Goal: Check status: Check status

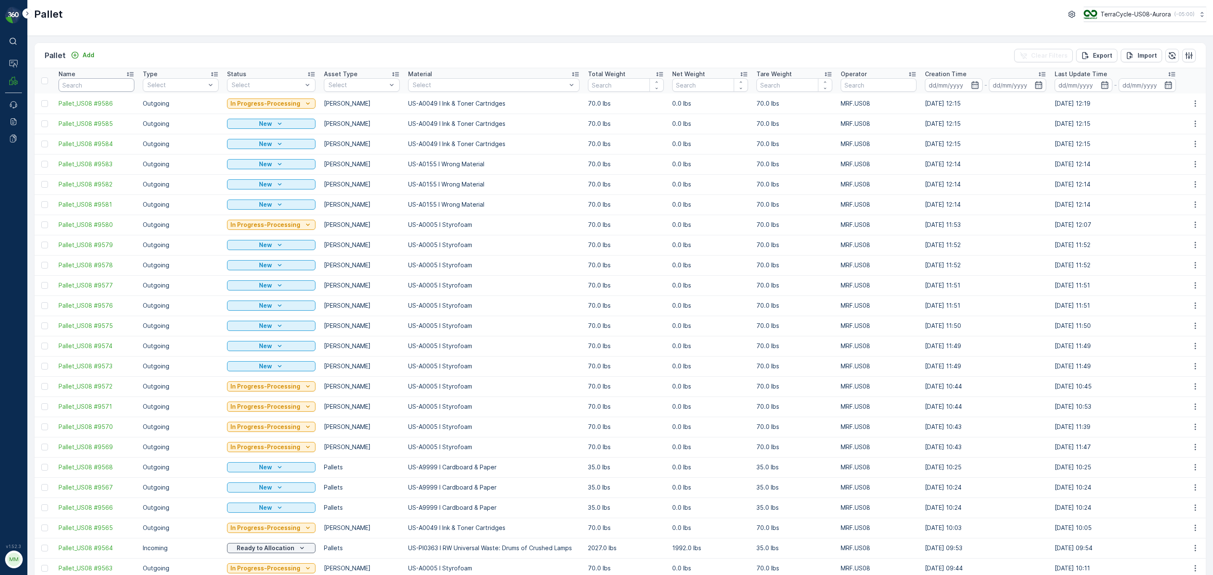
click at [90, 81] on input "text" at bounding box center [97, 84] width 76 height 13
paste input "SC8115"
type input "SC8115"
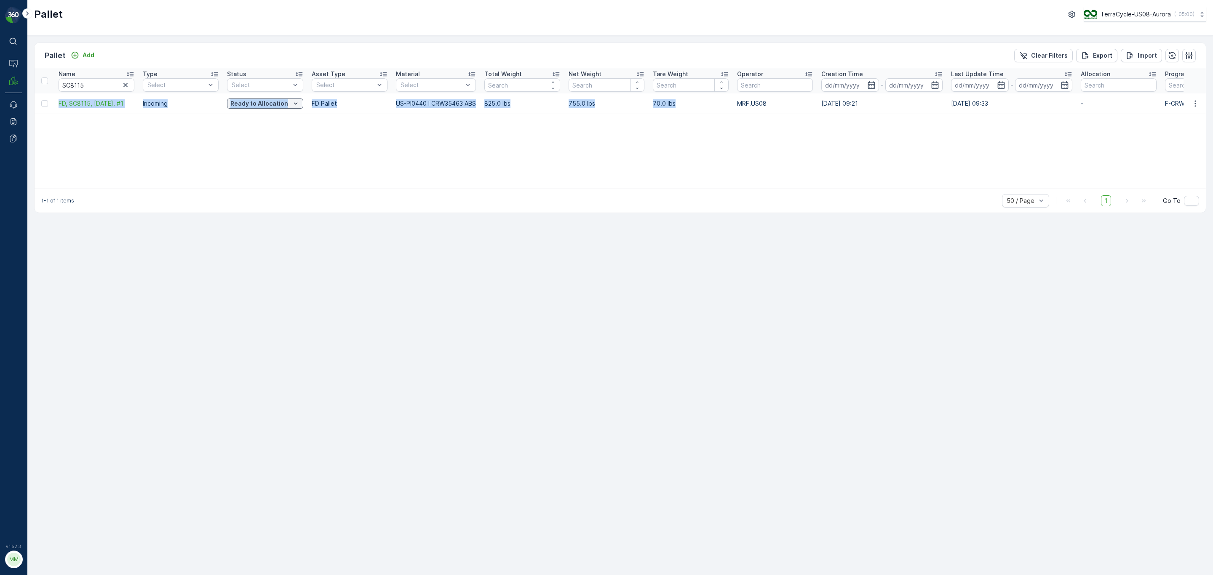
drag, startPoint x: 55, startPoint y: 105, endPoint x: 680, endPoint y: 100, distance: 625.1
click at [680, 100] on tr "FD, SC8115, [DATE], #1 Incoming Ready to Allocation FD Pallet US-PI0440 I CRW35…" at bounding box center [778, 104] width 1486 height 20
copy tr "FD, SC8115, [DATE], #1 Incoming Ready to Allocation FD Pallet US-PI0440 I CRW35…"
drag, startPoint x: 88, startPoint y: 81, endPoint x: 21, endPoint y: 75, distance: 66.4
click at [21, 75] on div "⌘B Operations MRF Events Reports Documents v 1.52.3 MM MRF.US08 Pallet TerraCyc…" at bounding box center [606, 287] width 1213 height 575
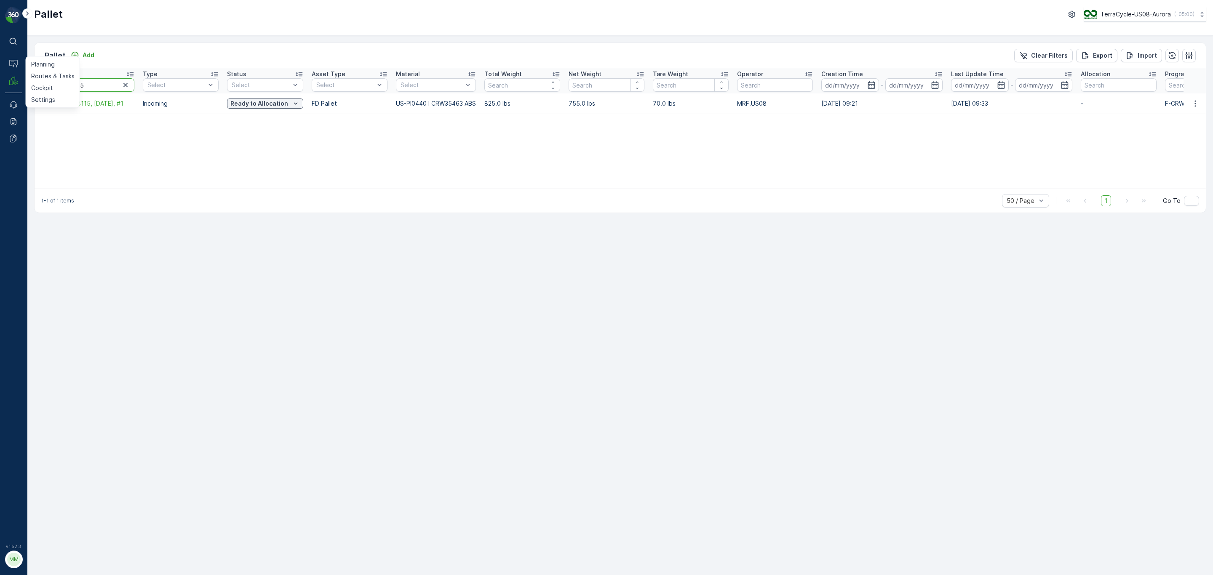
paste input "O64442"
type input "SO64442"
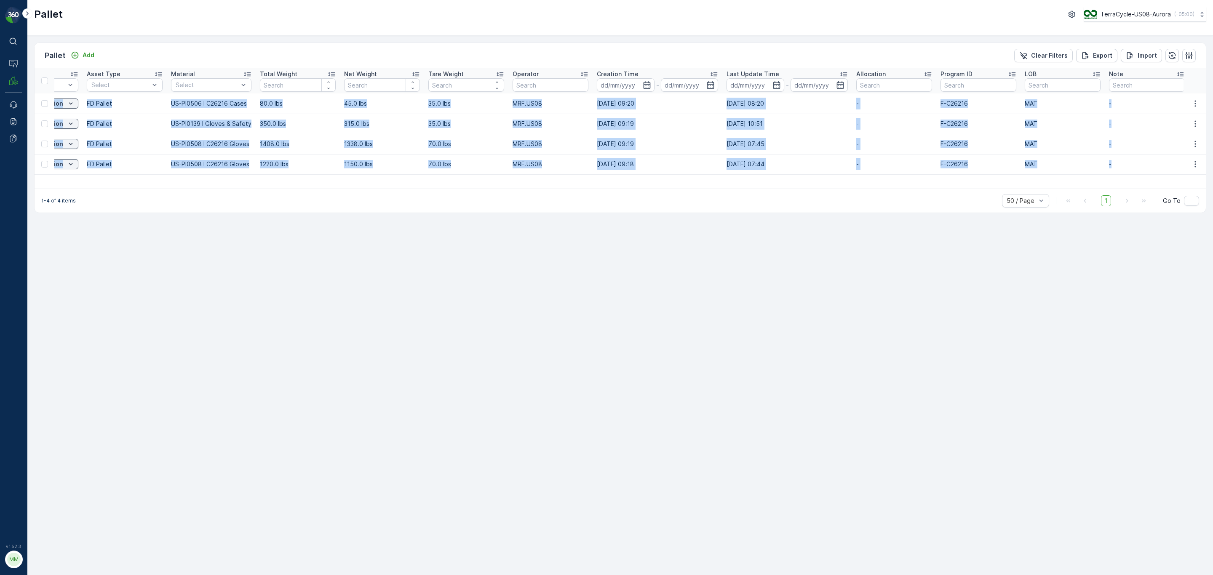
scroll to position [0, 313]
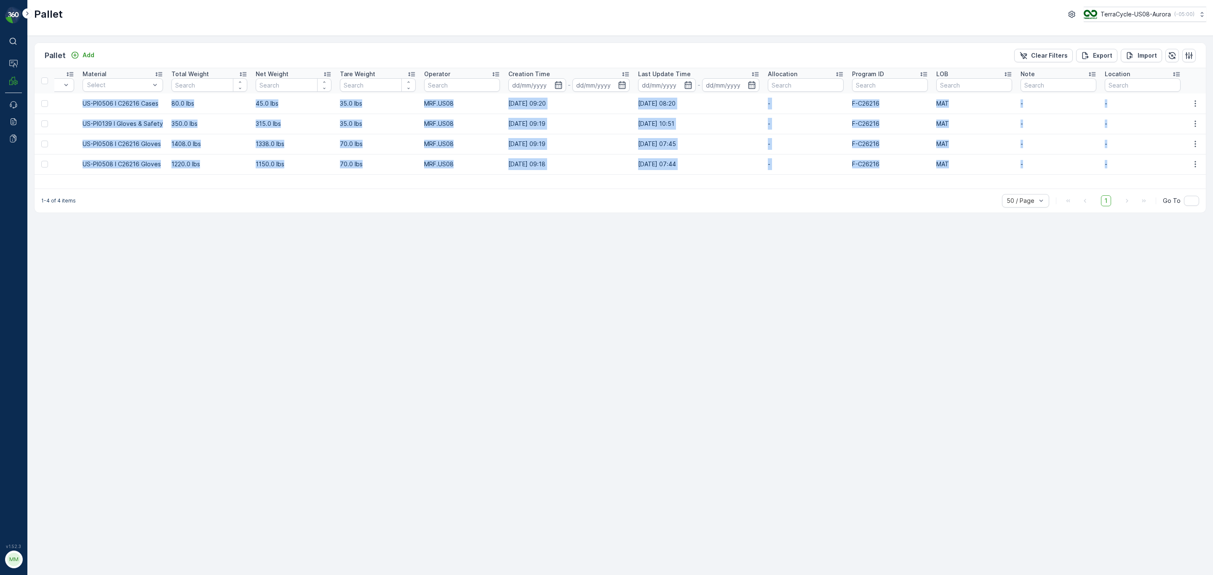
drag, startPoint x: 53, startPoint y: 100, endPoint x: 1149, endPoint y: 162, distance: 1096.9
click at [1149, 162] on tbody "FD, SO64442, [DATE], #4 Incoming Ready to Allocation FD Pallet US-PI0506 I C262…" at bounding box center [464, 134] width 1486 height 81
copy tbody "FD, SO64442, [DATE], #4 Incoming Ready to Allocation FD Pallet US-PI0506 I C262…"
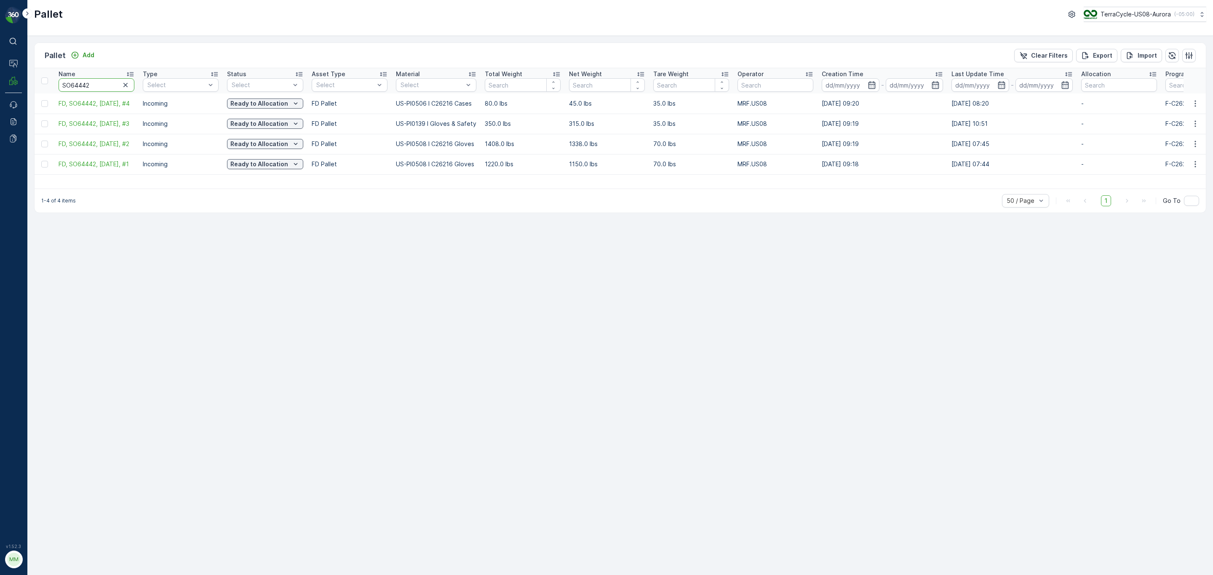
drag, startPoint x: 95, startPoint y: 87, endPoint x: -30, endPoint y: 80, distance: 125.3
click at [0, 80] on html "⌘B Operations MRF Events Reports Documents v 1.52.3 MM MRF.US08 Pallet TerraCyc…" at bounding box center [606, 287] width 1213 height 575
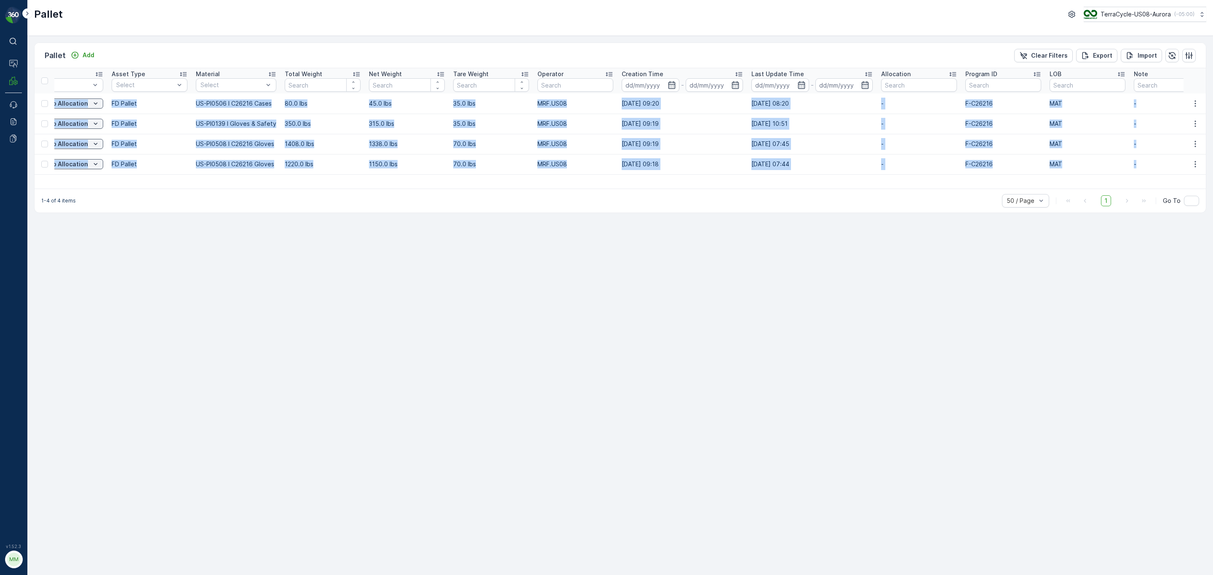
scroll to position [0, 313]
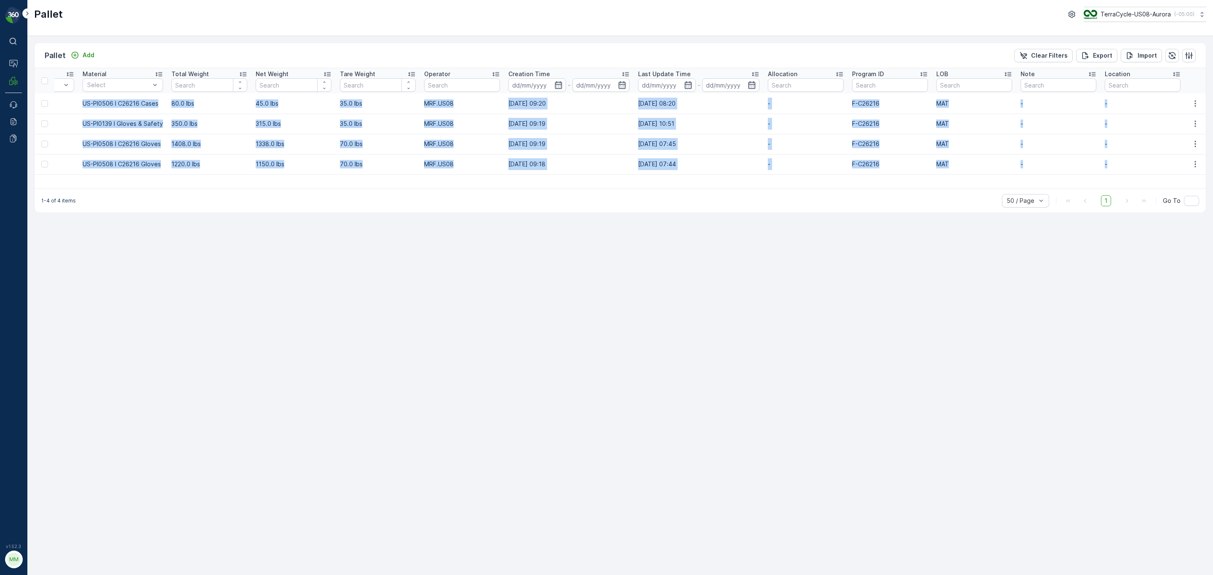
drag, startPoint x: 54, startPoint y: 103, endPoint x: 1106, endPoint y: 168, distance: 1053.8
click at [1111, 171] on tbody "FD, SO64442, [DATE], #4 Incoming Ready to Allocation FD Pallet US-PI0506 I C262…" at bounding box center [464, 134] width 1486 height 81
copy tbody "FD, SO64442, [DATE], #4 Incoming Ready to Allocation FD Pallet US-PI0506 I C262…"
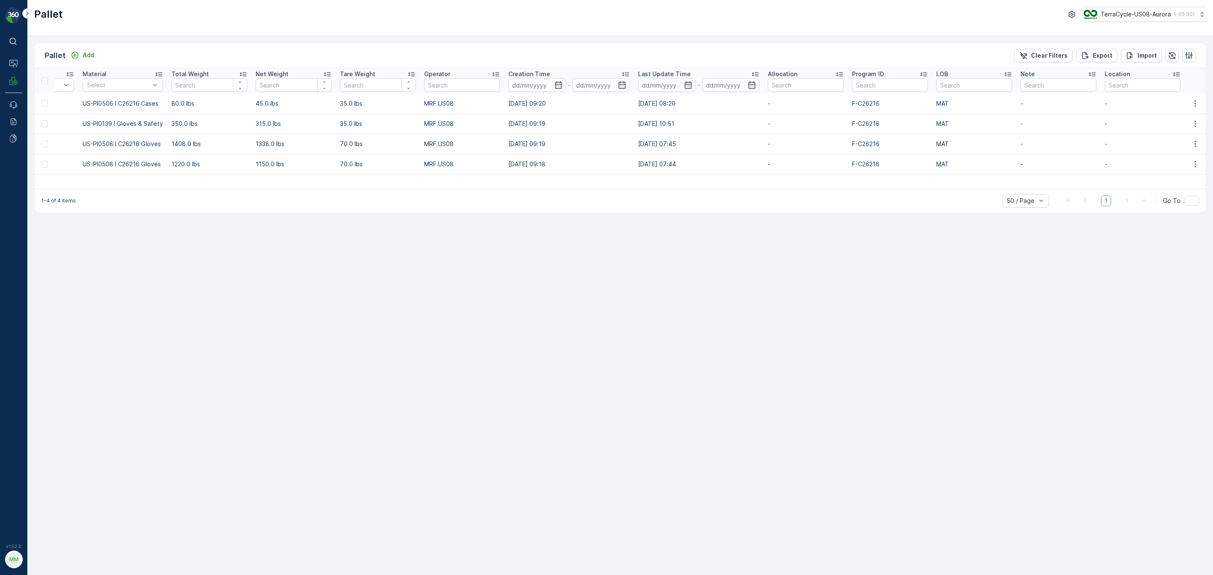
click at [444, 339] on div "Pallet Add Clear Filters Export Import Name SO64442 Type Select Status Select A…" at bounding box center [620, 306] width 1186 height 540
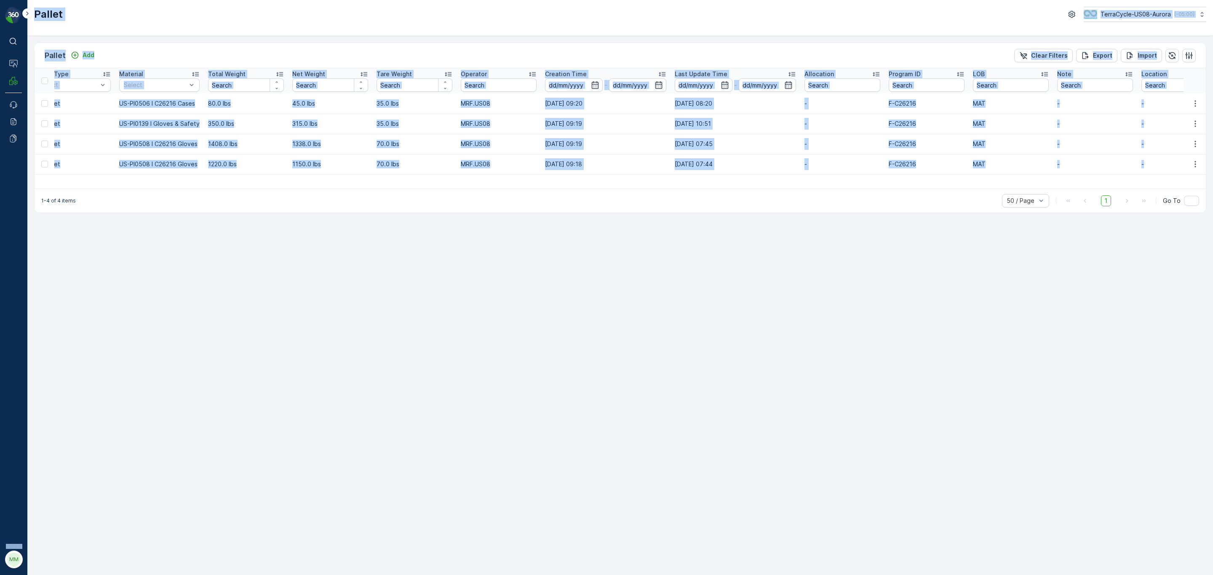
scroll to position [0, 0]
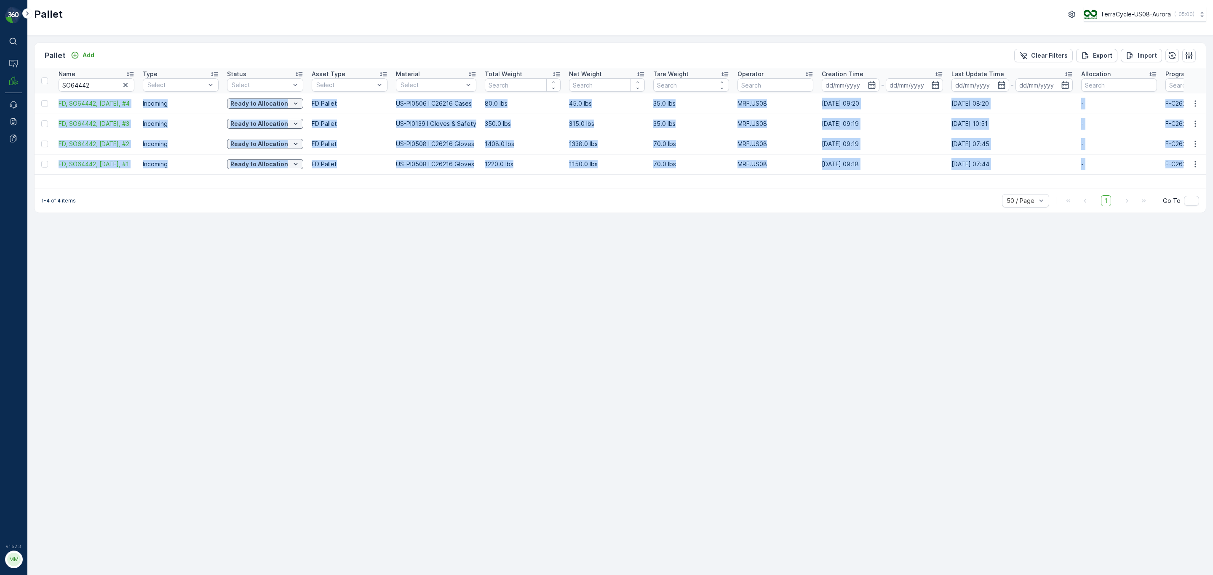
drag, startPoint x: 1121, startPoint y: 163, endPoint x: 202, endPoint y: 107, distance: 920.4
click at [56, 101] on tbody "FD, SO64442, [DATE], #4 Incoming Ready to Allocation FD Pallet US-PI0506 I C262…" at bounding box center [778, 134] width 1486 height 81
copy tbody "FD, SO64442, [DATE], #4 Incoming Ready to Allocation FD Pallet US-PI0506 I C262…"
